Goal: Task Accomplishment & Management: Manage account settings

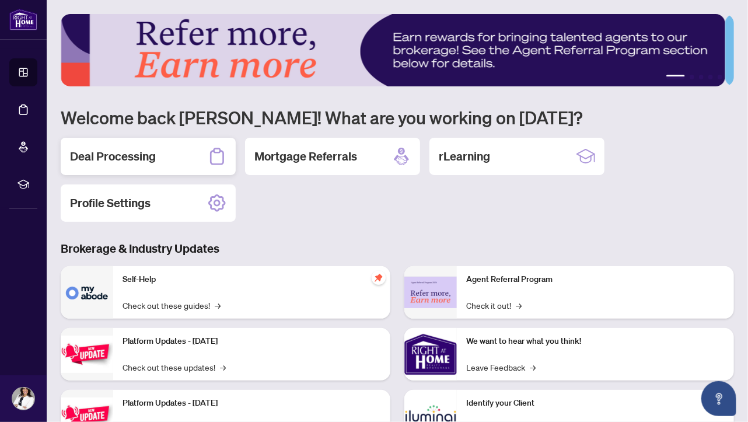
click at [113, 155] on h2 "Deal Processing" at bounding box center [113, 156] width 86 height 16
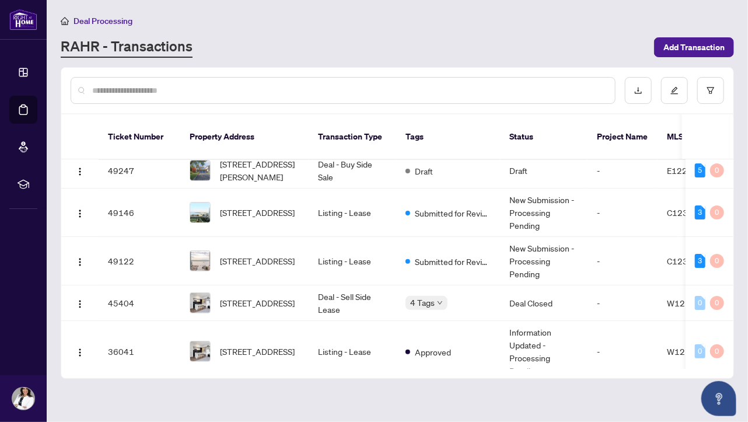
scroll to position [62, 0]
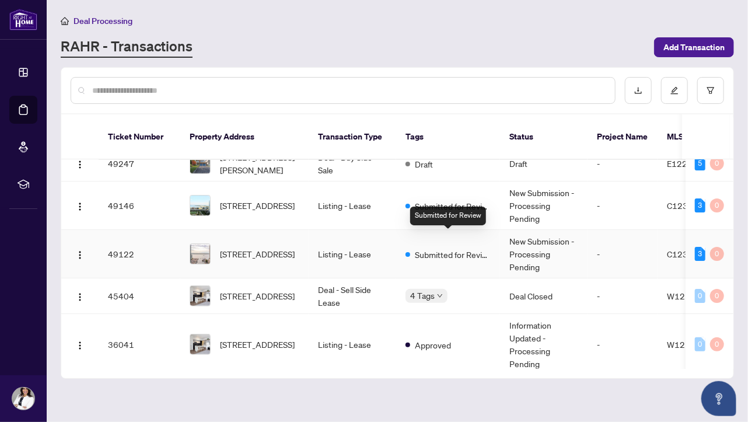
click at [451, 248] on span "Submitted for Review" at bounding box center [453, 254] width 76 height 13
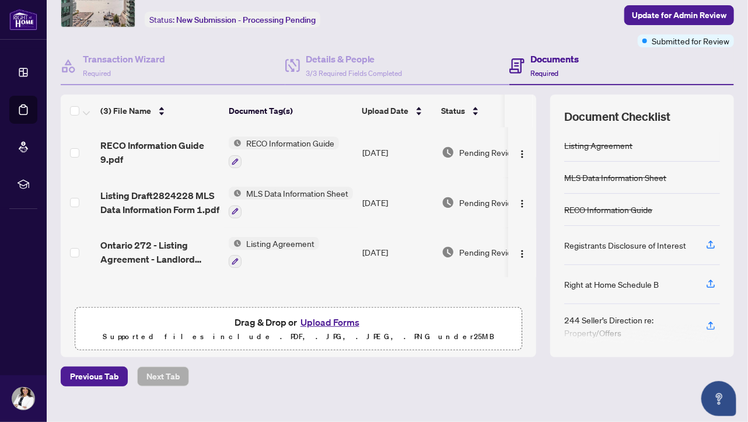
scroll to position [83, 0]
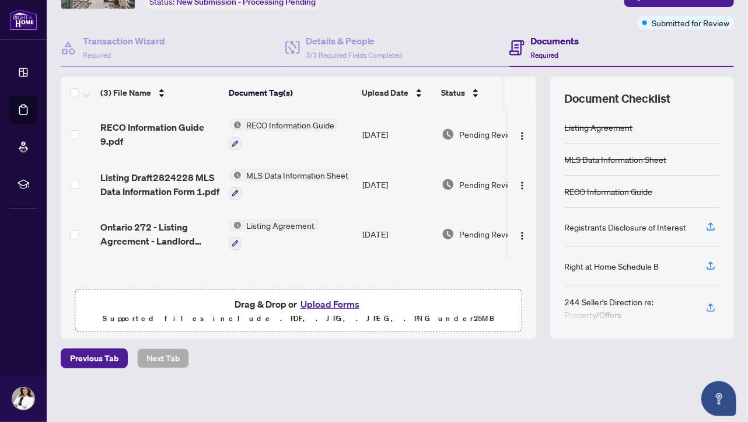
click at [335, 304] on button "Upload Forms" at bounding box center [330, 303] width 66 height 15
click at [323, 306] on button "Upload Forms" at bounding box center [330, 303] width 66 height 15
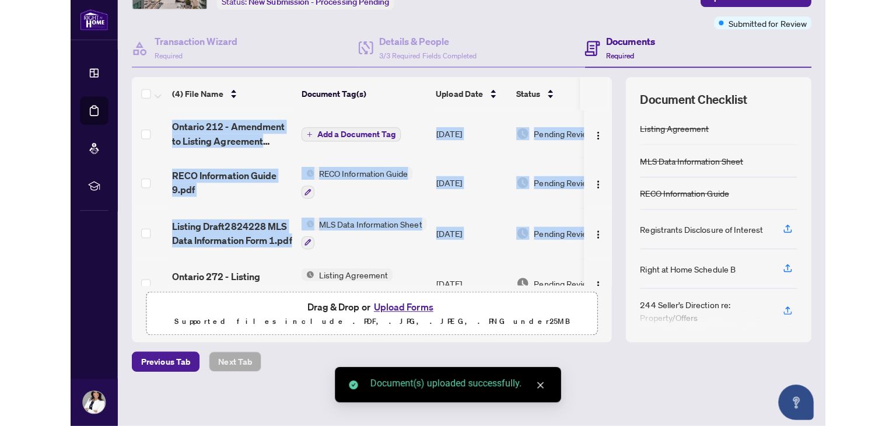
scroll to position [0, 39]
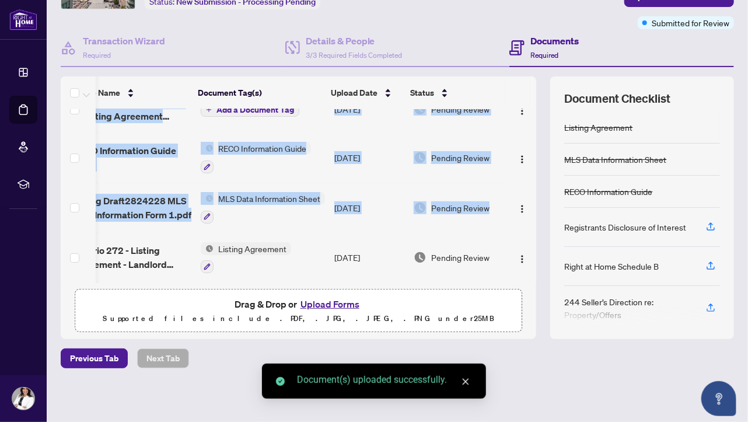
drag, startPoint x: 527, startPoint y: 249, endPoint x: 530, endPoint y: 338, distance: 89.3
click at [530, 338] on div "Deal Processing / View Transaction Transaction saved a few seconds ago Ticket #…" at bounding box center [397, 170] width 683 height 478
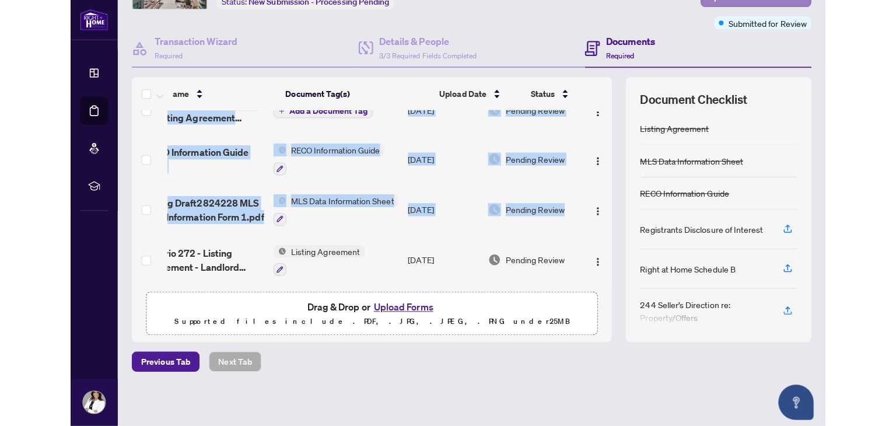
scroll to position [79, 0]
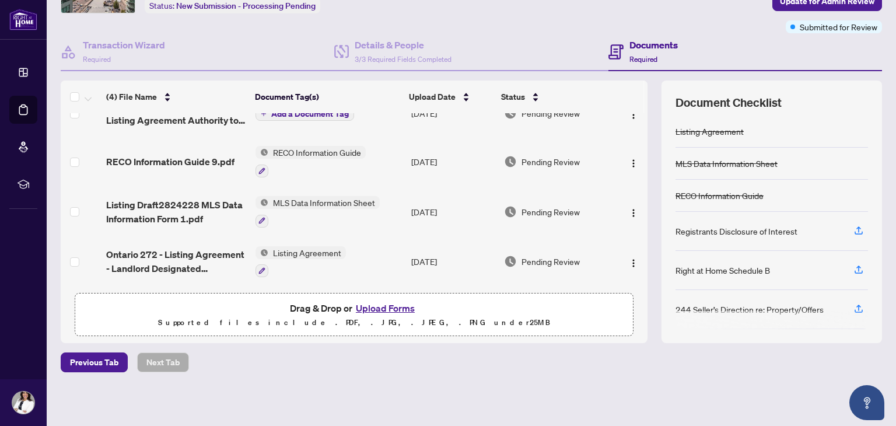
click at [587, 368] on div "Previous Tab Next Tab" at bounding box center [471, 362] width 821 height 20
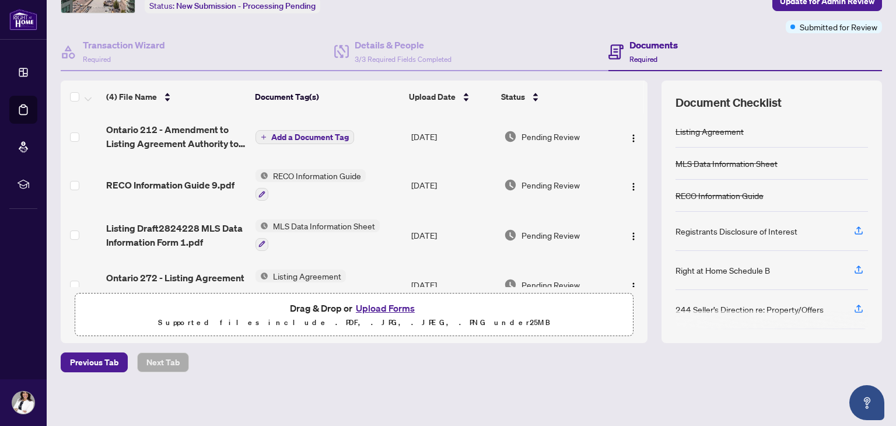
click at [319, 137] on span "Add a Document Tag" at bounding box center [310, 137] width 78 height 8
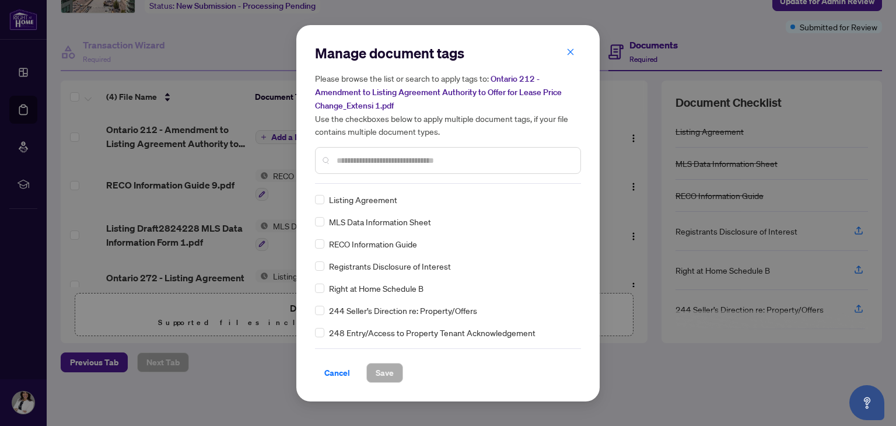
click at [394, 188] on div "Manage document tags Please browse the list or search to apply tags to: Ontario…" at bounding box center [448, 213] width 266 height 339
click at [393, 162] on input "text" at bounding box center [454, 160] width 235 height 13
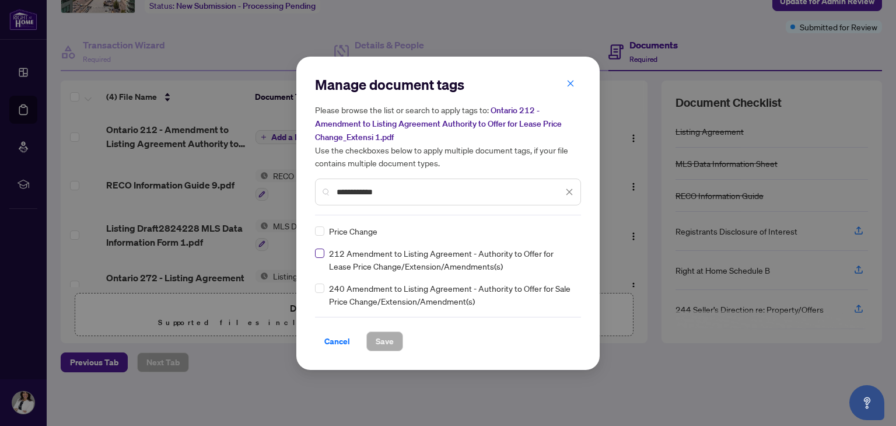
type input "**********"
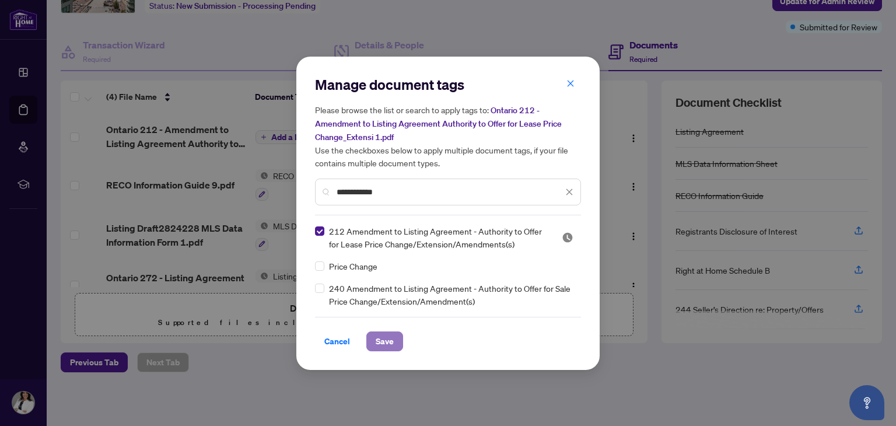
click at [386, 342] on span "Save" at bounding box center [385, 341] width 18 height 19
